Goal: Transaction & Acquisition: Purchase product/service

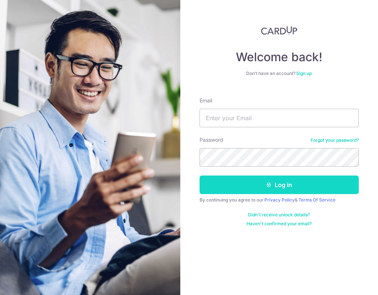
type input "[EMAIL_ADDRESS][DOMAIN_NAME]"
click at [259, 189] on button "Log in" at bounding box center [279, 184] width 159 height 19
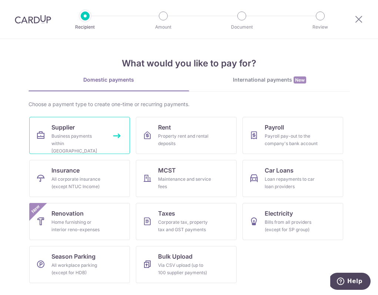
click at [90, 125] on link "Supplier Business payments within [GEOGRAPHIC_DATA]" at bounding box center [79, 135] width 101 height 37
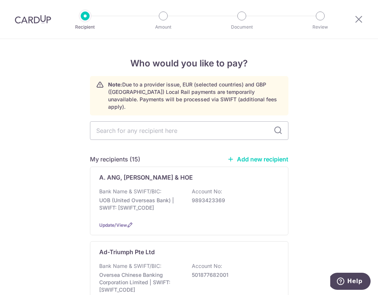
click at [275, 155] on link "Add new recipient" at bounding box center [258, 158] width 61 height 7
